Goal: Ask a question

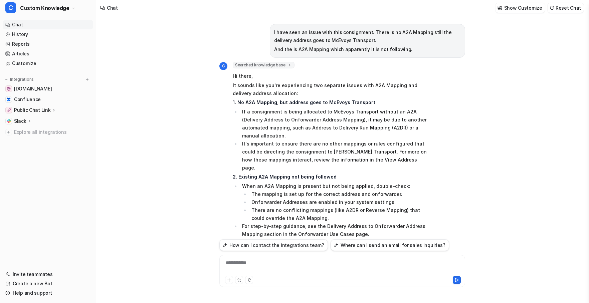
scroll to position [1159, 0]
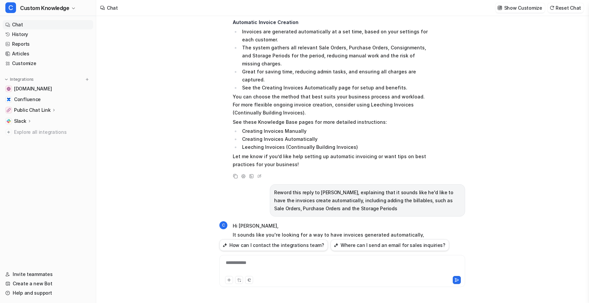
click at [260, 265] on div "**********" at bounding box center [342, 267] width 243 height 15
paste div
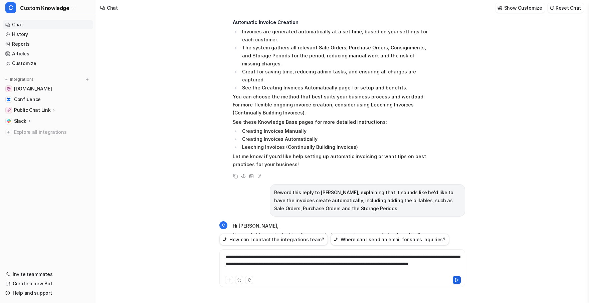
click at [454, 280] on button at bounding box center [457, 280] width 8 height 8
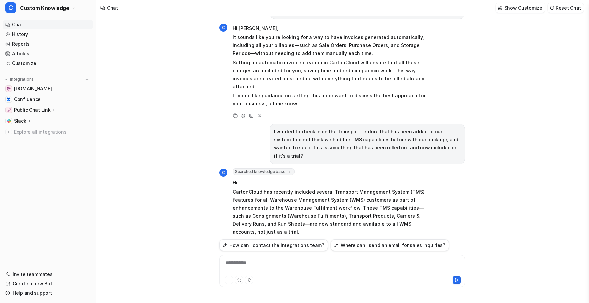
scroll to position [1390, 0]
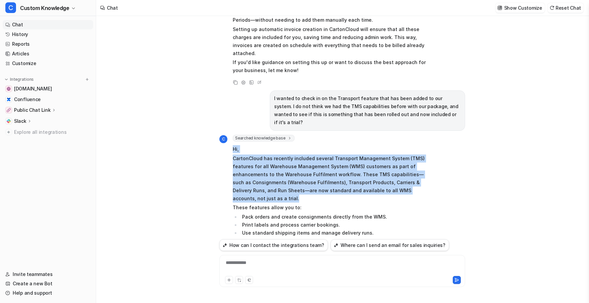
drag, startPoint x: 233, startPoint y: 63, endPoint x: 422, endPoint y: 101, distance: 192.9
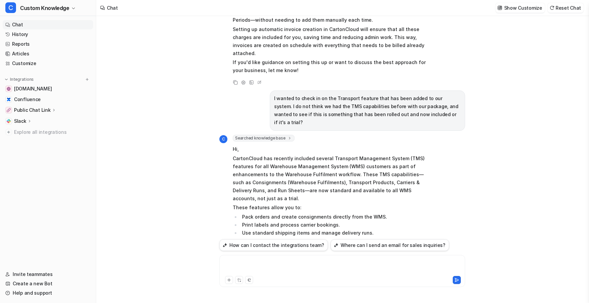
click at [270, 262] on div at bounding box center [342, 267] width 243 height 15
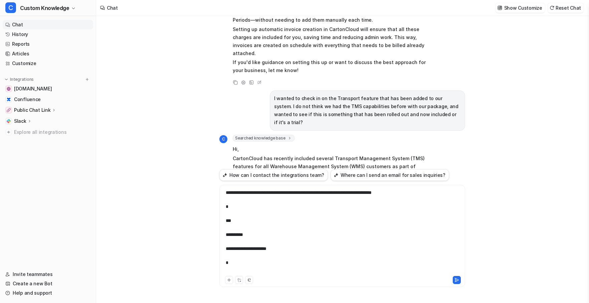
scroll to position [187, 0]
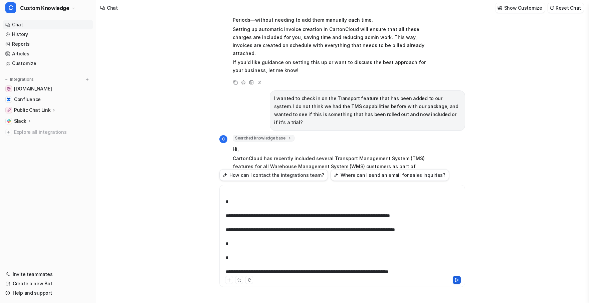
click at [455, 279] on icon at bounding box center [457, 280] width 5 height 5
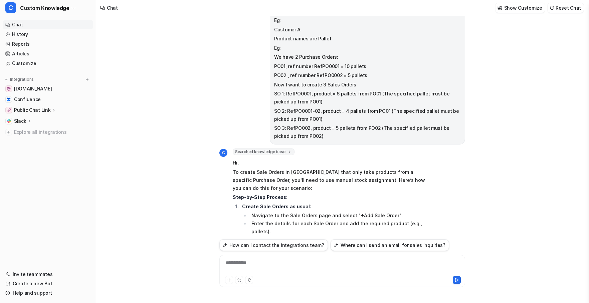
scroll to position [1701, 0]
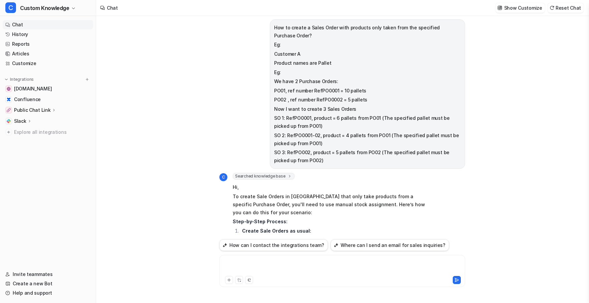
click at [274, 263] on div at bounding box center [342, 267] width 243 height 15
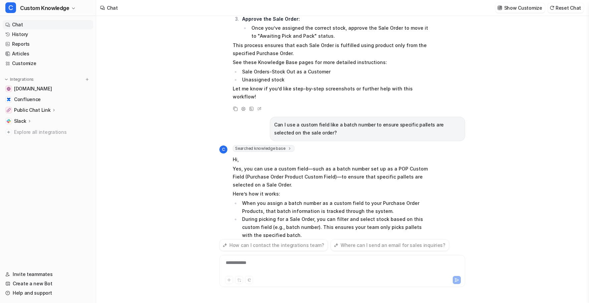
scroll to position [2032, 0]
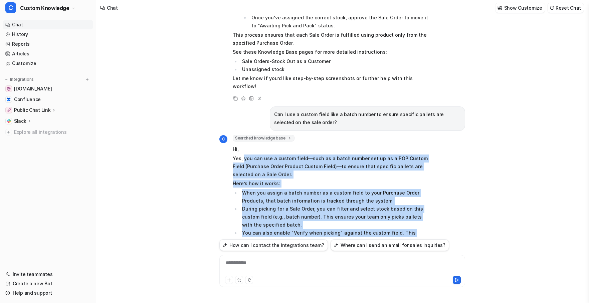
drag, startPoint x: 244, startPoint y: 55, endPoint x: 339, endPoint y: 204, distance: 176.6
click at [339, 204] on span "Hi, Yes, you can use a custom field—such as a batch number set up as a POP Cust…" at bounding box center [330, 233] width 195 height 179
copy span "lor ips dol s ametco adipi—elit se d eiusm tempor inc ut la e DOL Magnaa Enima …"
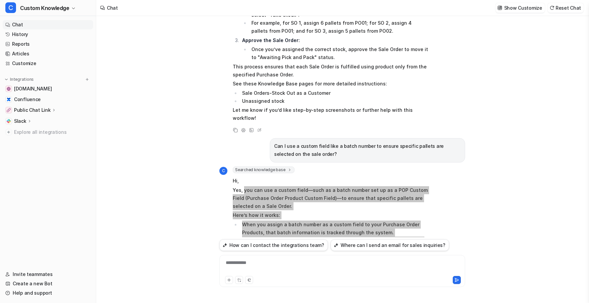
scroll to position [1965, 0]
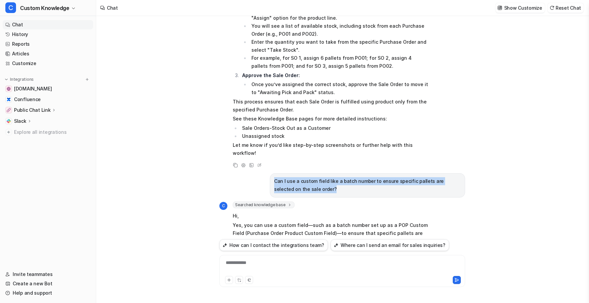
drag, startPoint x: 307, startPoint y: 85, endPoint x: 268, endPoint y: 75, distance: 40.0
click at [268, 173] on div "Can I use a custom field like a batch number to ensure specific pallets are sel…" at bounding box center [342, 185] width 246 height 24
copy p "Can I use a custom field like a batch number to ensure specific pallets are sel…"
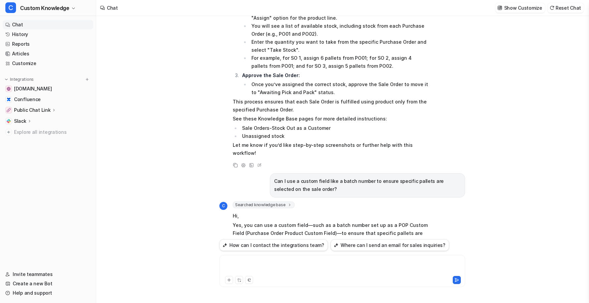
click at [261, 260] on div at bounding box center [342, 267] width 243 height 15
click at [251, 264] on div "**********" at bounding box center [342, 267] width 243 height 15
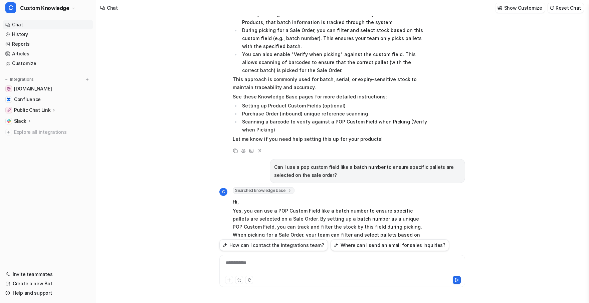
scroll to position [2229, 0]
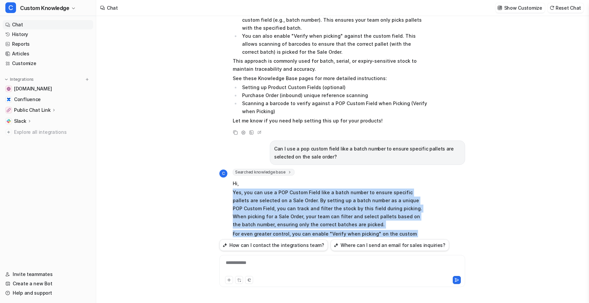
drag, startPoint x: 275, startPoint y: 204, endPoint x: 232, endPoint y: 87, distance: 124.3
click at [232, 169] on div "C Searched knowledge base search_queries : [ "POP Custom Field batch number sel…" at bounding box center [323, 246] width 209 height 154
copy span "Yes, you can use a POP Custom Field like a batch number to ensure specific pall…"
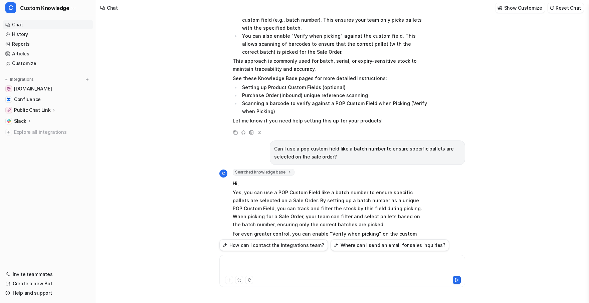
click at [262, 265] on div at bounding box center [342, 267] width 243 height 15
click at [458, 277] on button at bounding box center [457, 280] width 8 height 8
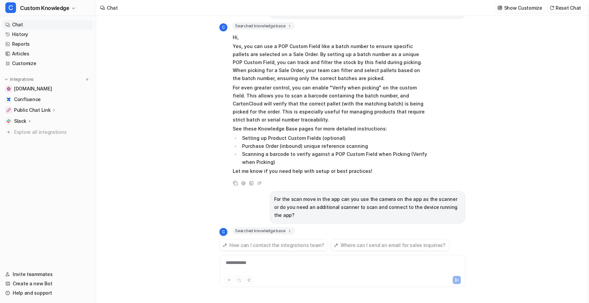
scroll to position [2427, 0]
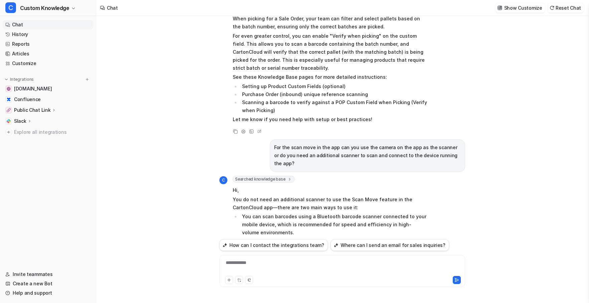
click at [278, 260] on div "**********" at bounding box center [342, 267] width 243 height 15
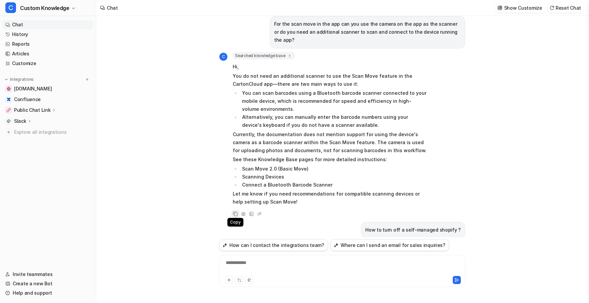
scroll to position [2559, 0]
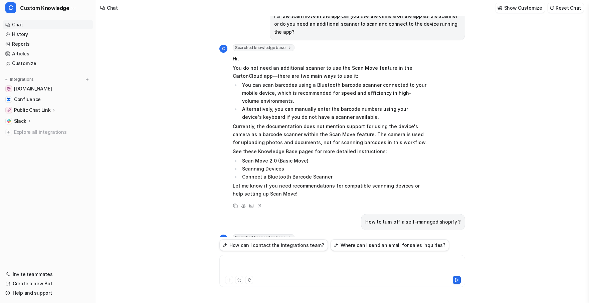
click at [263, 262] on div at bounding box center [342, 267] width 243 height 15
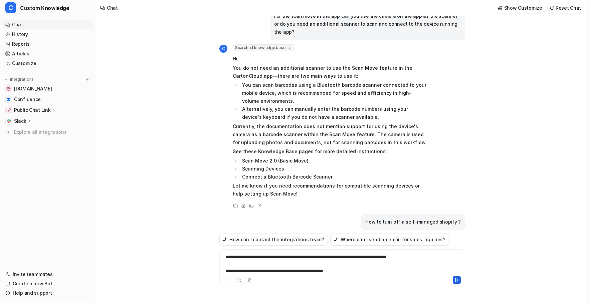
click at [458, 278] on icon at bounding box center [457, 280] width 5 height 5
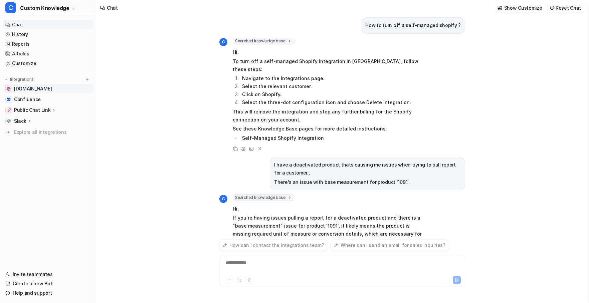
scroll to position [2782, 0]
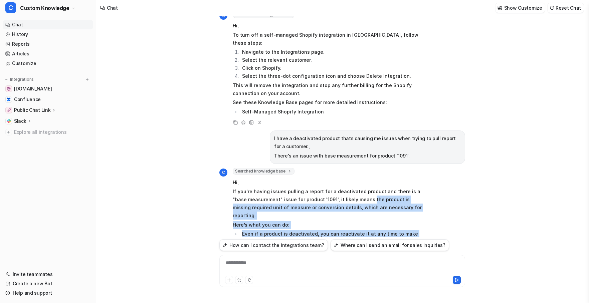
drag, startPoint x: 354, startPoint y: 79, endPoint x: 417, endPoint y: 169, distance: 109.9
click at [417, 177] on span "Hi, If you're having issues pulling a report for a deactivated product and ther…" at bounding box center [330, 262] width 195 height 170
copy span "the product is missing required unit of measure or conversion details, which ar…"
